Goal: Task Accomplishment & Management: Use online tool/utility

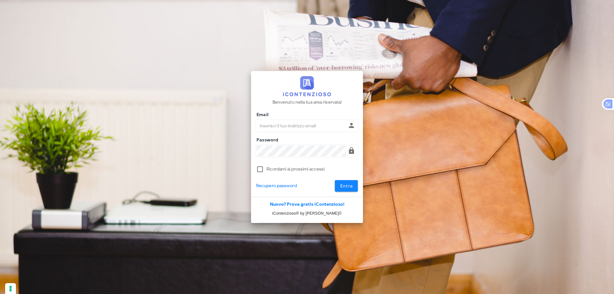
type input "dottbaronegiuseppe@gmail.com"
click at [345, 181] on button "Entra" at bounding box center [346, 186] width 23 height 12
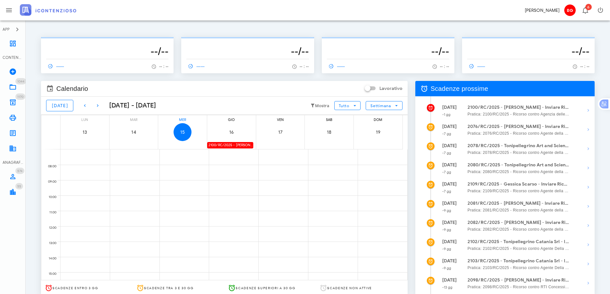
click at [222, 144] on div "2100/RC/2025 - Vincenzo Barlotta - Inviare Ricorso" at bounding box center [230, 145] width 46 height 6
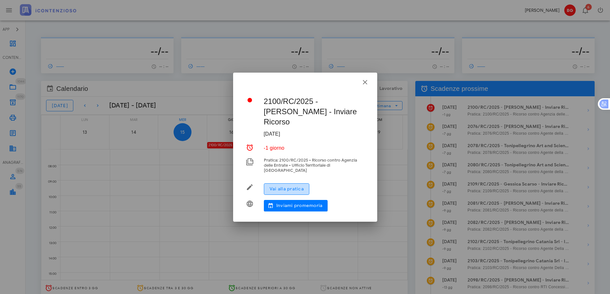
click at [277, 186] on span "Vai alla pratica" at bounding box center [286, 188] width 35 height 5
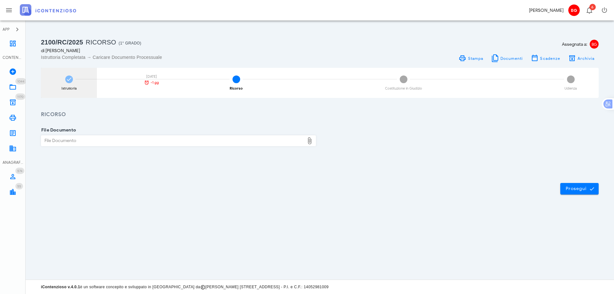
click at [57, 95] on div "Istruttoria 16/10/2025 -1 gg" at bounding box center [69, 83] width 56 height 30
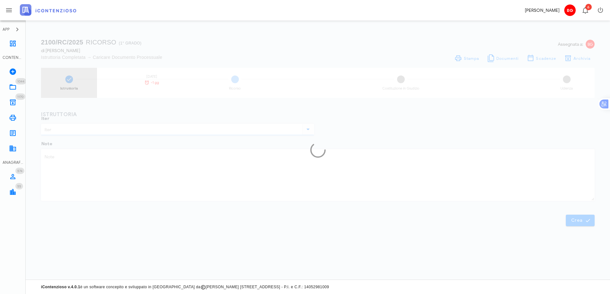
type input "Ricorso"
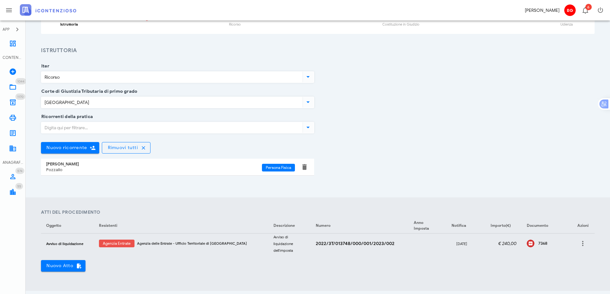
scroll to position [128, 0]
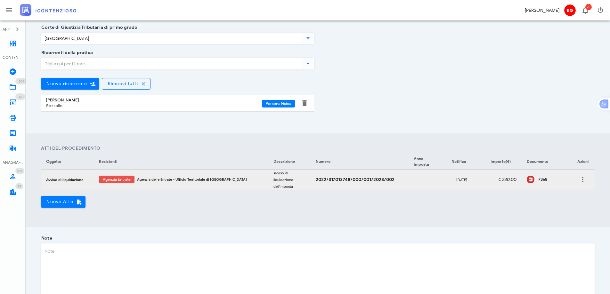
click at [526, 178] on icon at bounding box center [530, 180] width 8 height 8
